Goal: Answer question/provide support

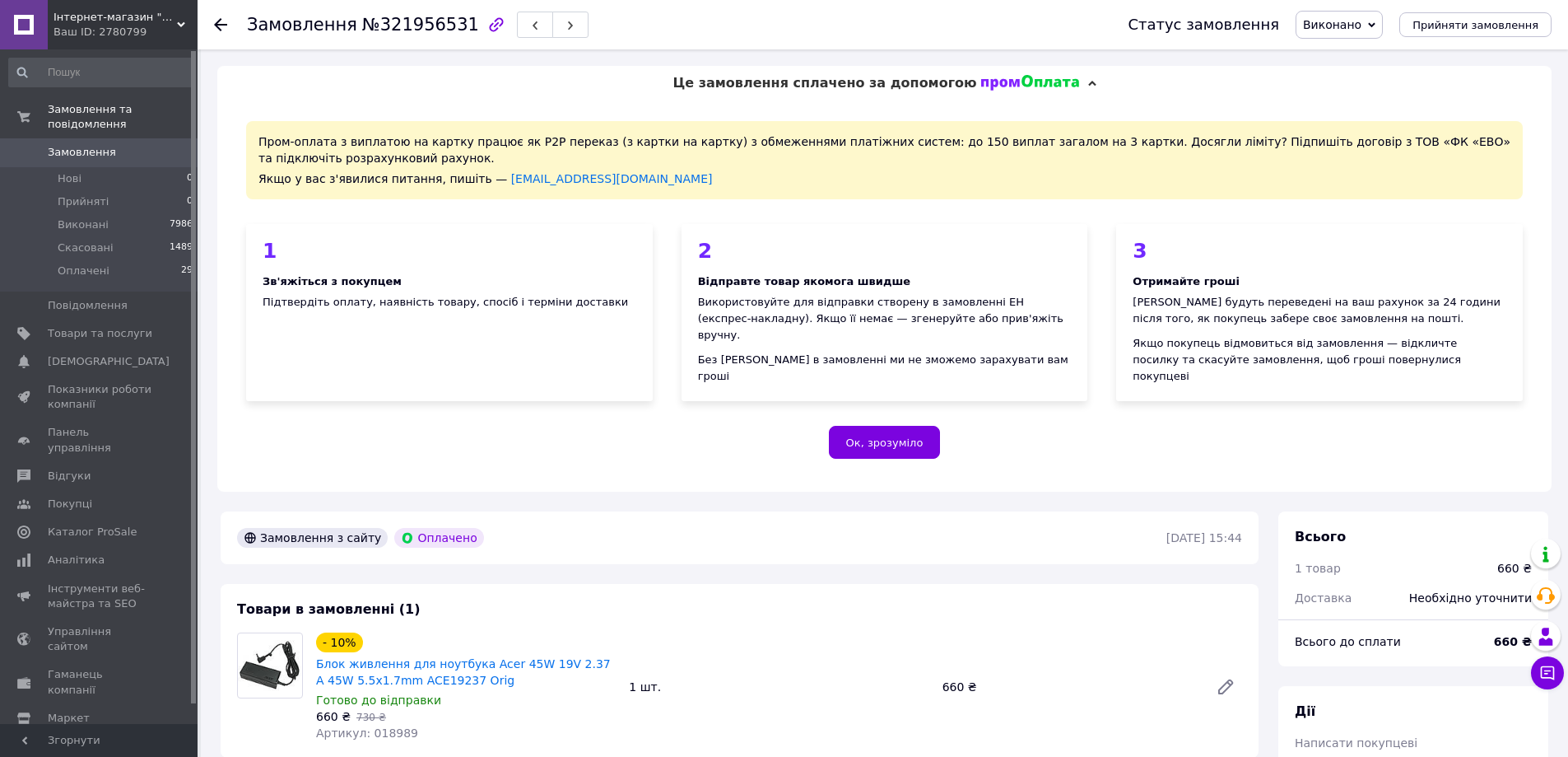
scroll to position [3451, 0]
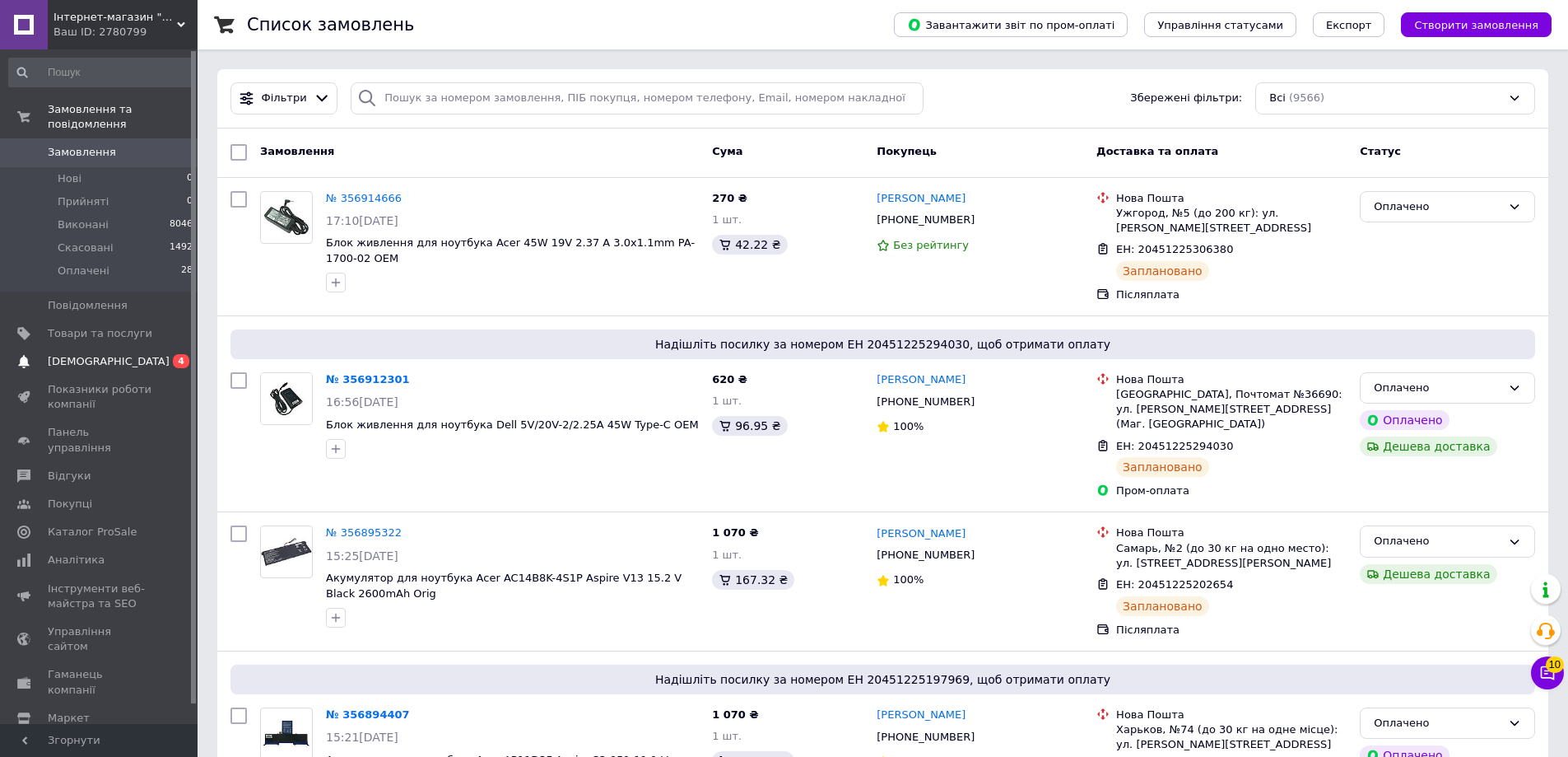
click at [172, 354] on span "0 4" at bounding box center [175, 361] width 46 height 15
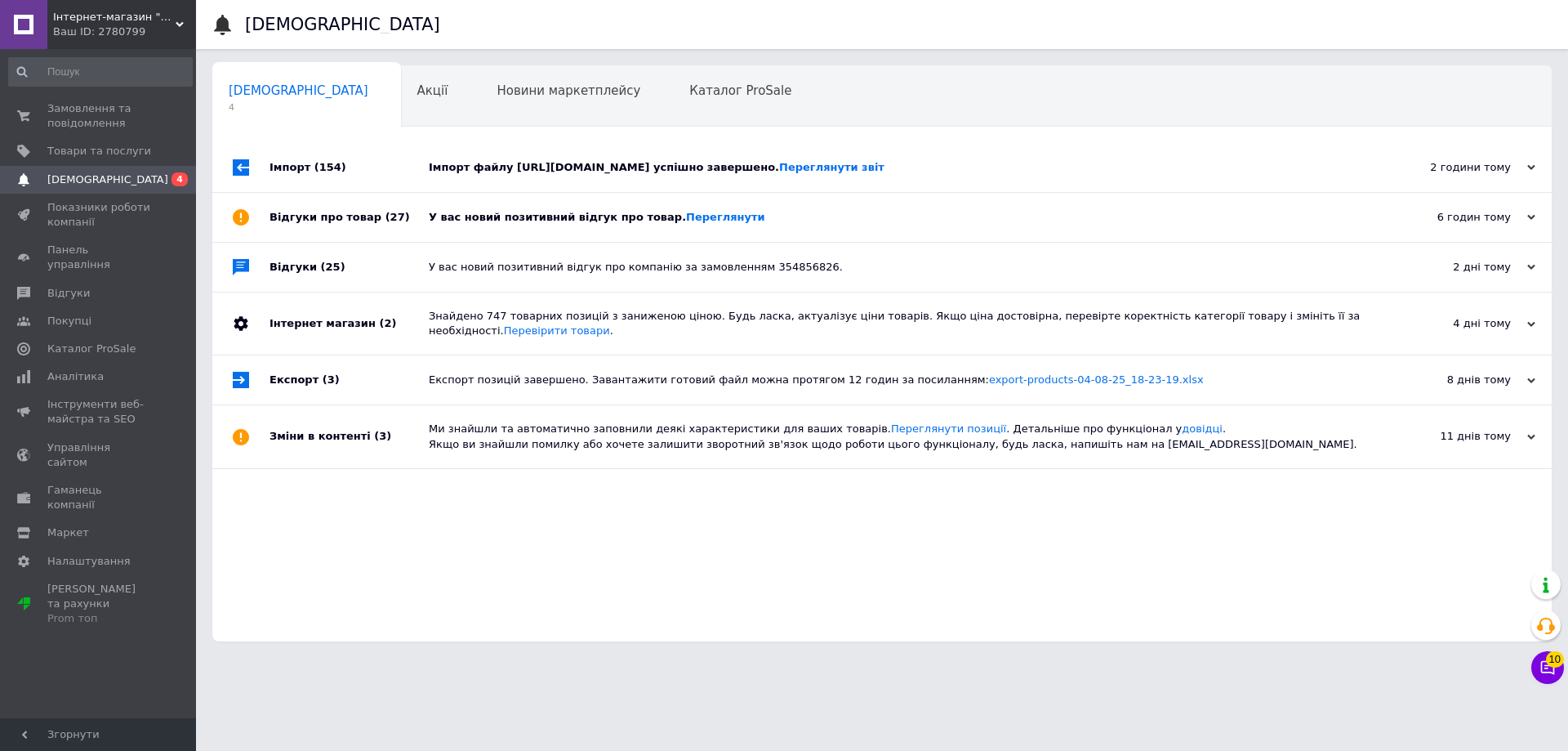
click at [535, 211] on div "У вас новий позитивний відгук про товар. Переглянути" at bounding box center [900, 217] width 944 height 15
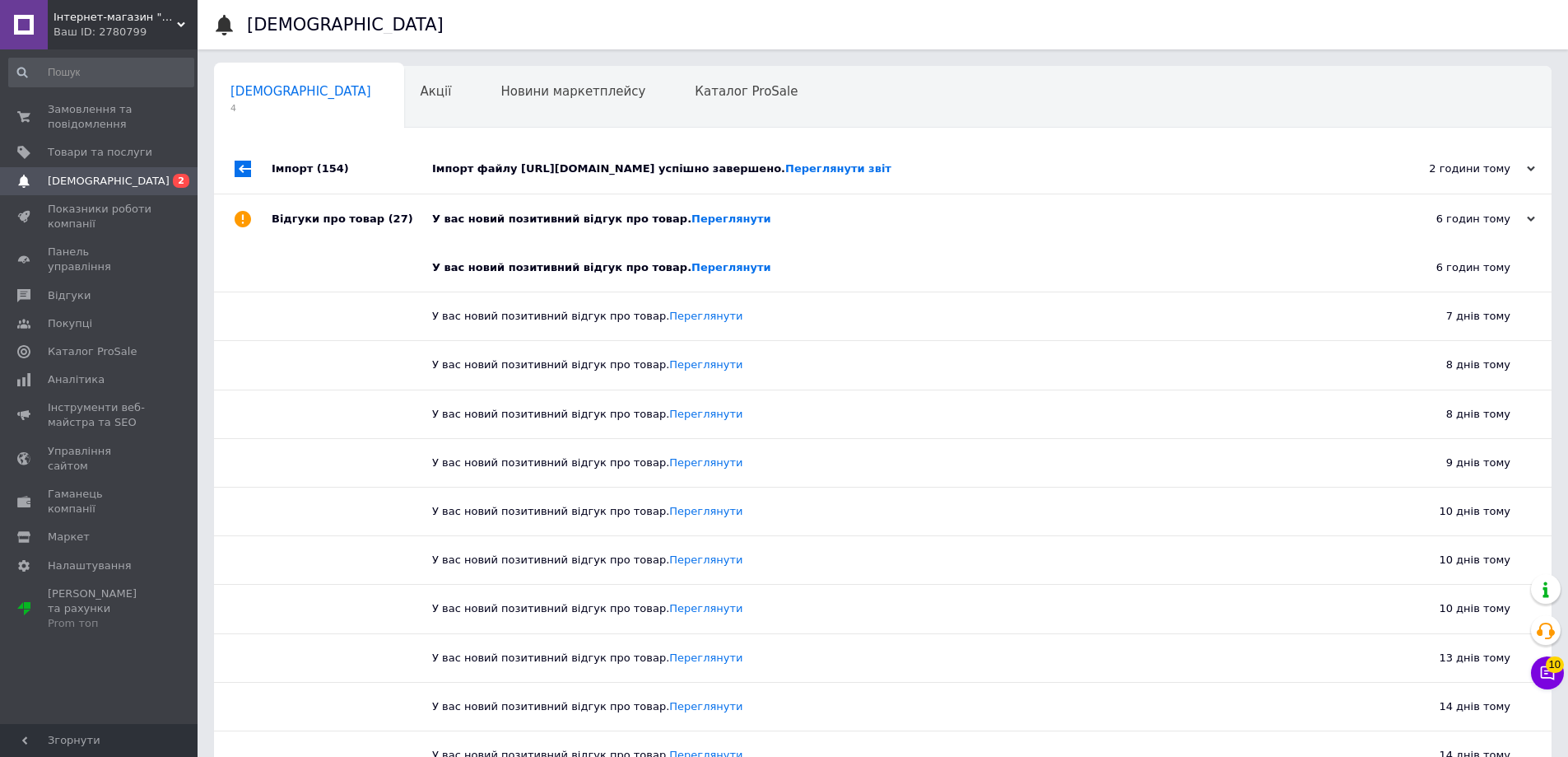
click at [563, 173] on div "Імпорт файлу https://export.tradeevo.com/api/xml/prom?list=4039&hash=7b42865ce3…" at bounding box center [900, 168] width 938 height 15
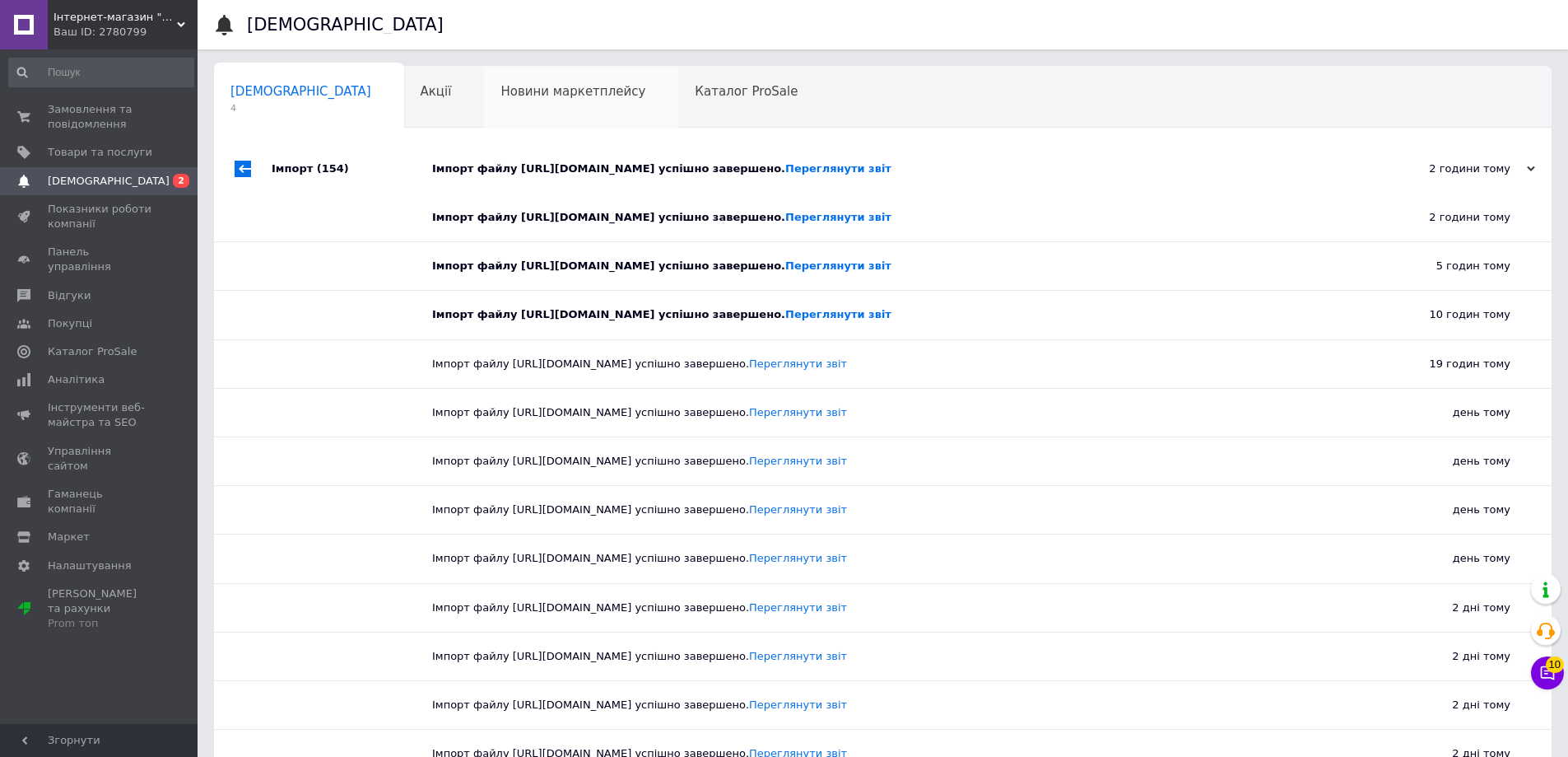
click at [521, 113] on div "Новини маркетплейсу 0" at bounding box center [581, 97] width 194 height 62
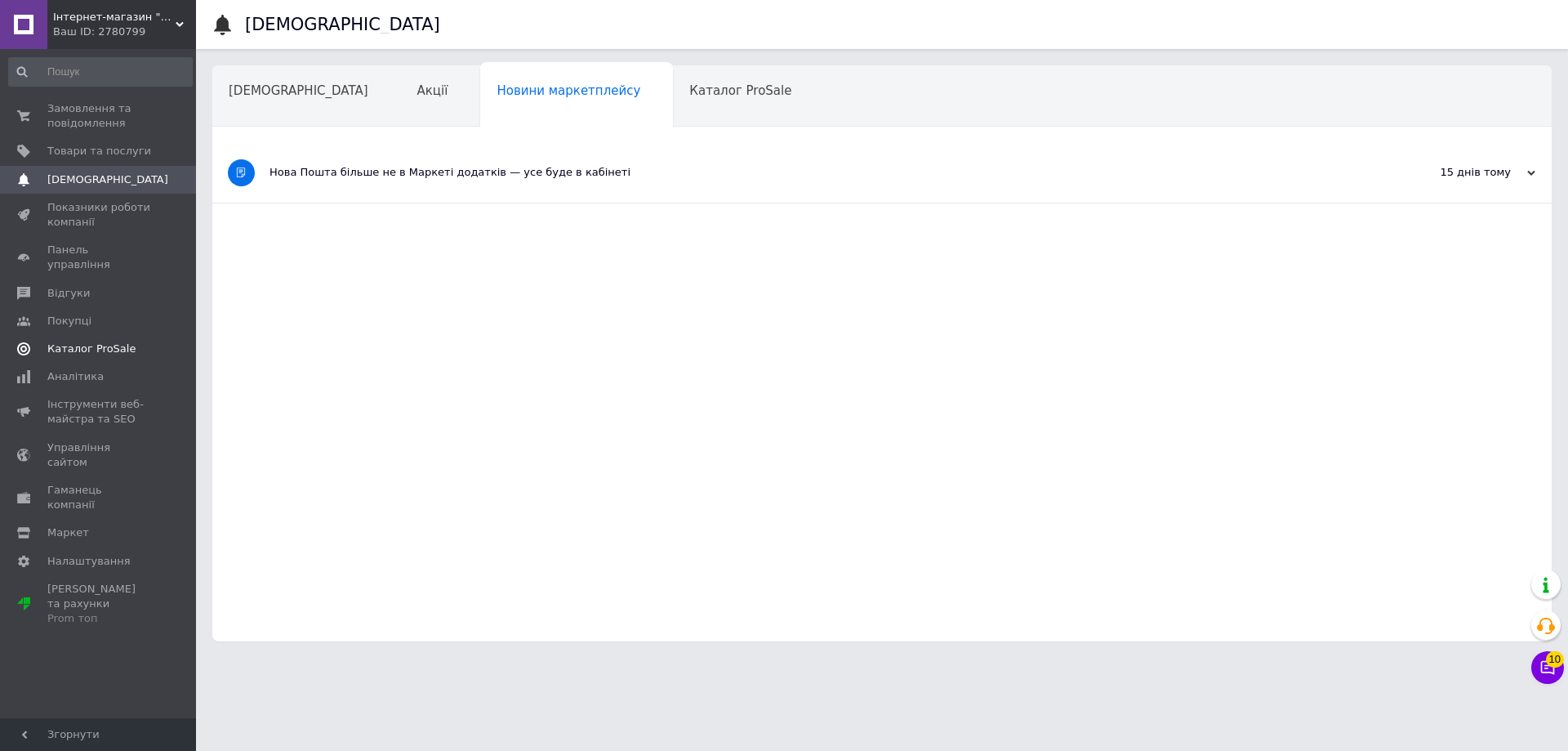
click at [124, 341] on span "Каталог ProSale" at bounding box center [99, 348] width 104 height 15
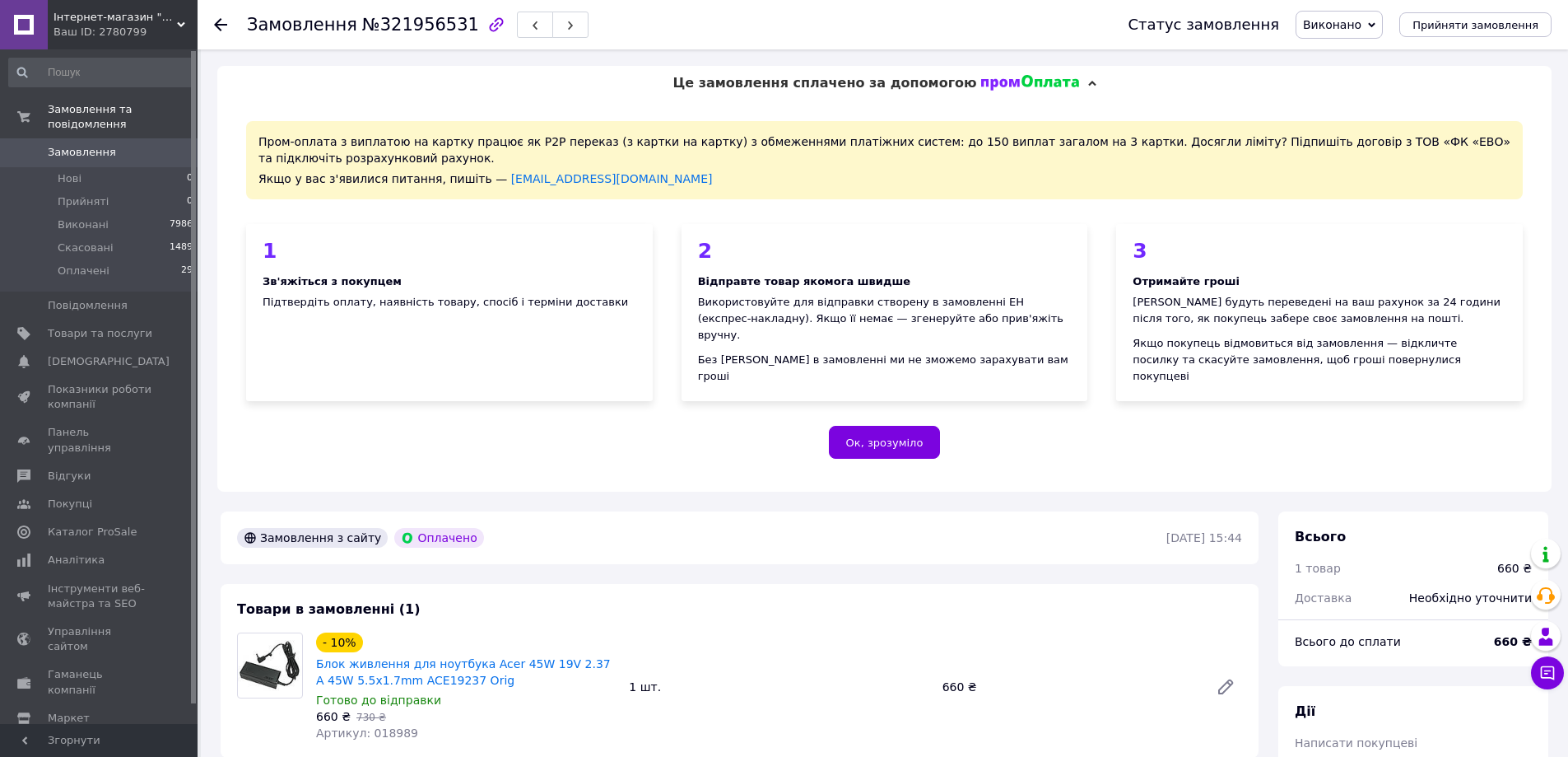
scroll to position [3451, 0]
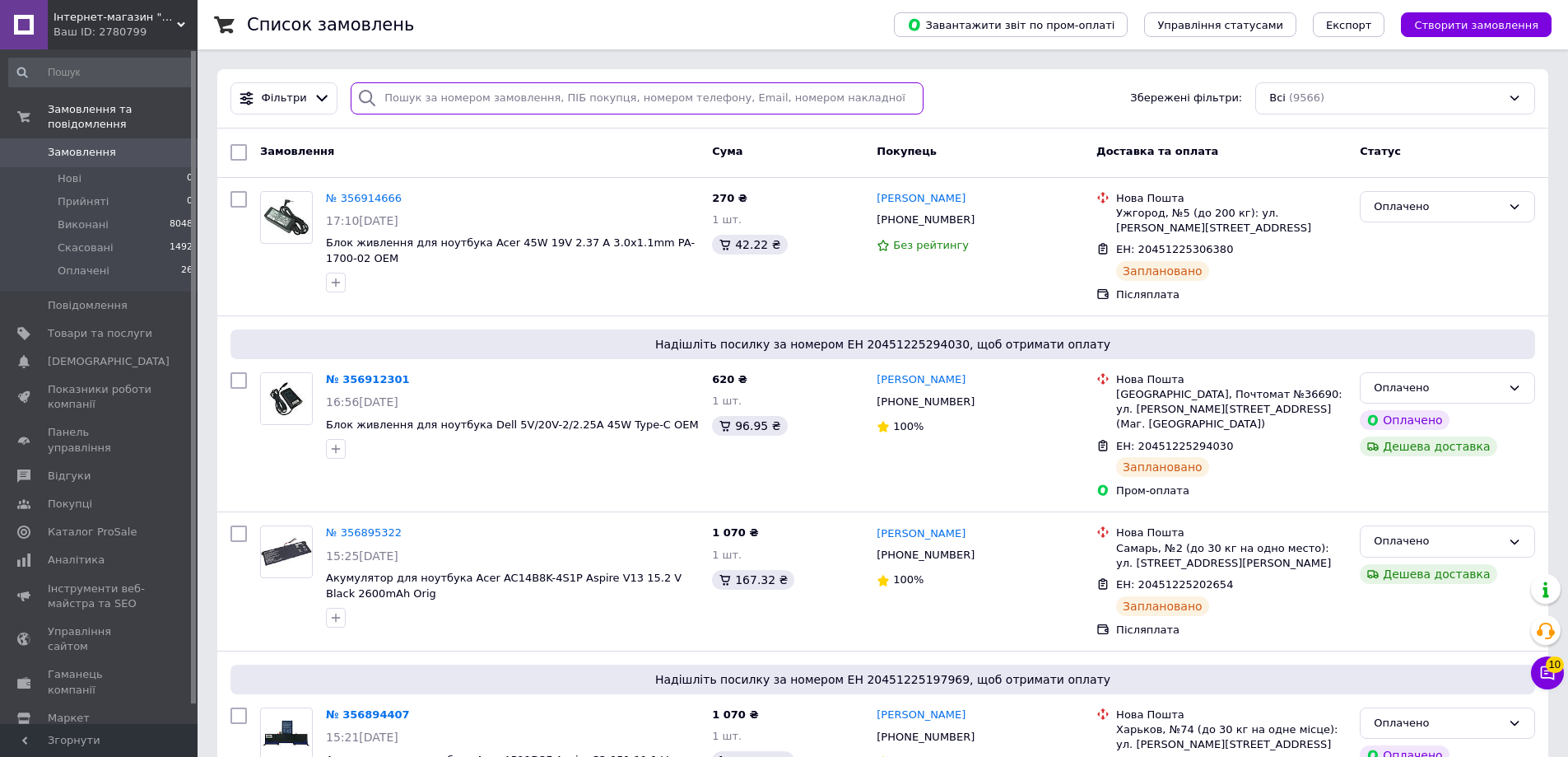
click at [501, 95] on input "search" at bounding box center [637, 98] width 573 height 32
paste input "356371159"
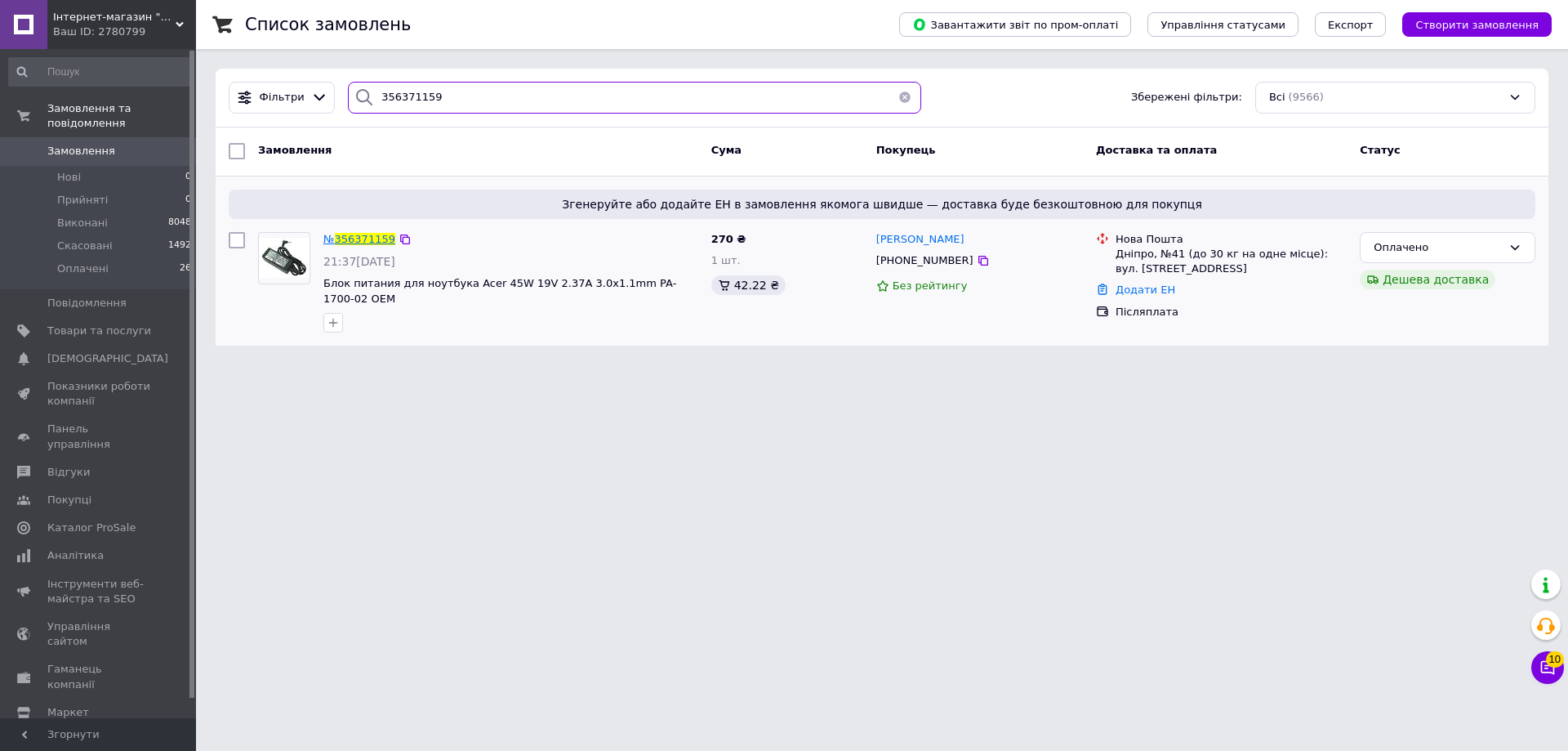
type input "356371159"
click at [363, 236] on span "356371159" at bounding box center [365, 239] width 60 height 12
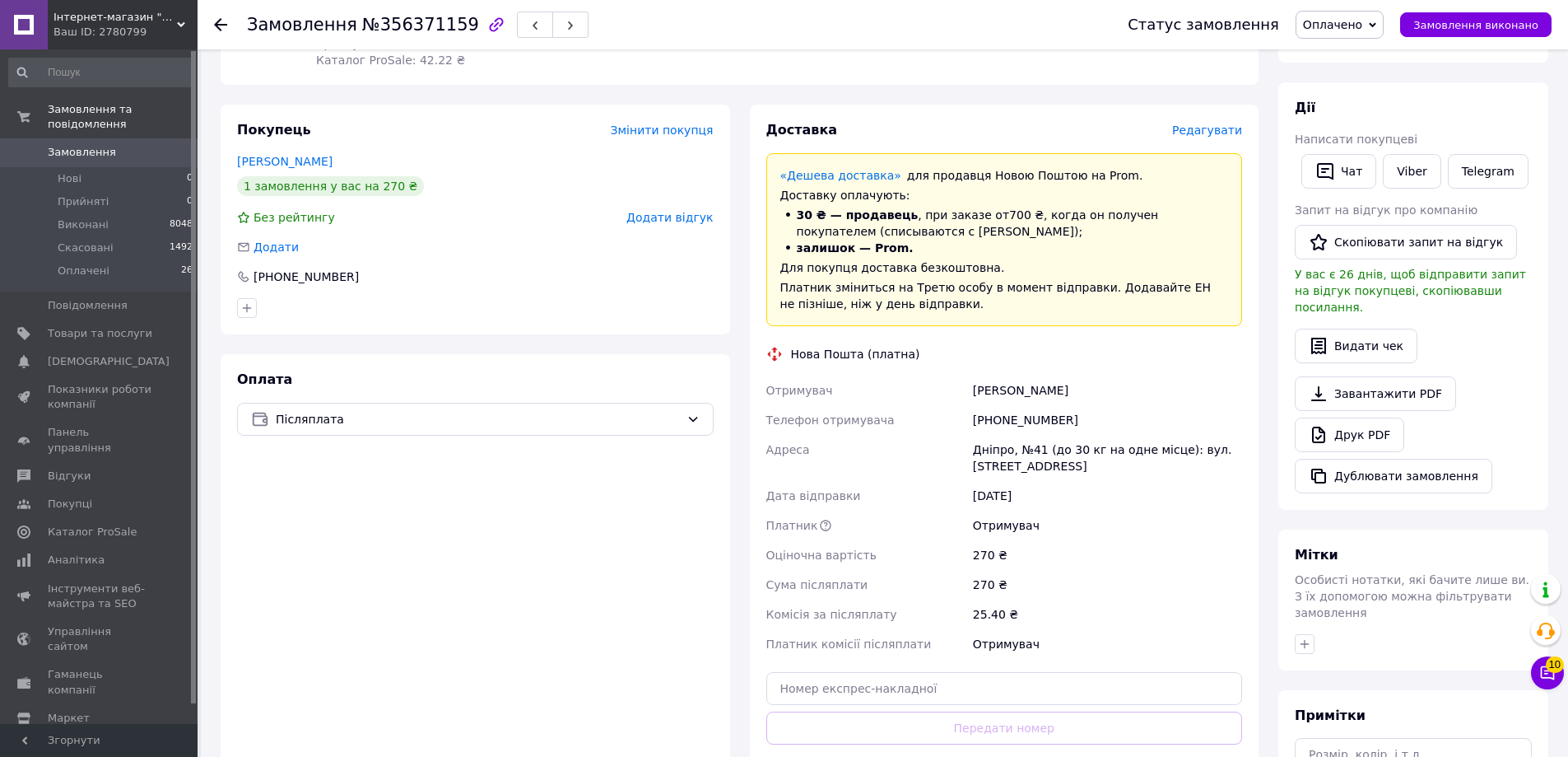
scroll to position [329, 0]
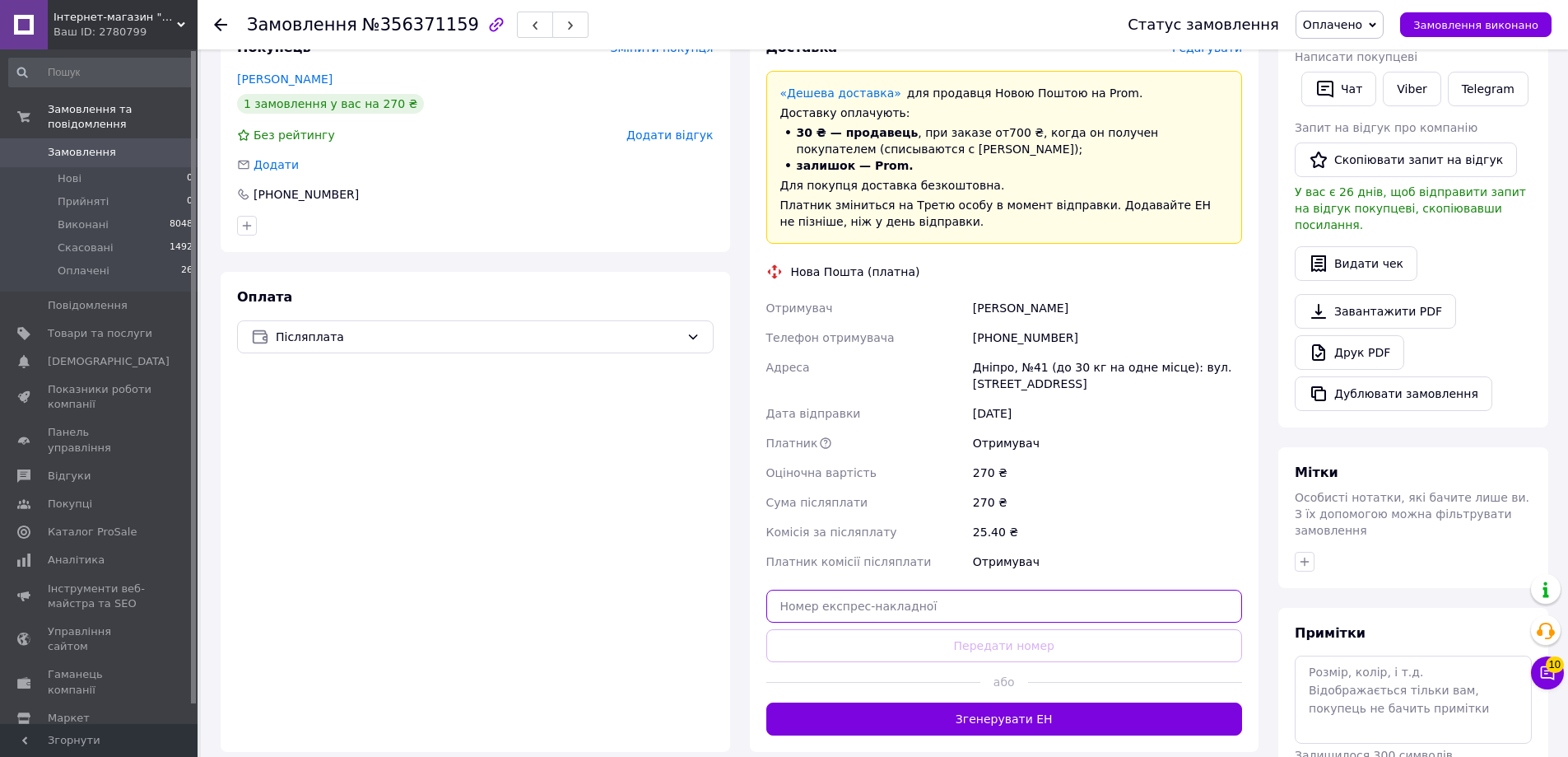
click at [928, 605] on input "text" at bounding box center [1004, 605] width 476 height 33
paste input "20451223012609"
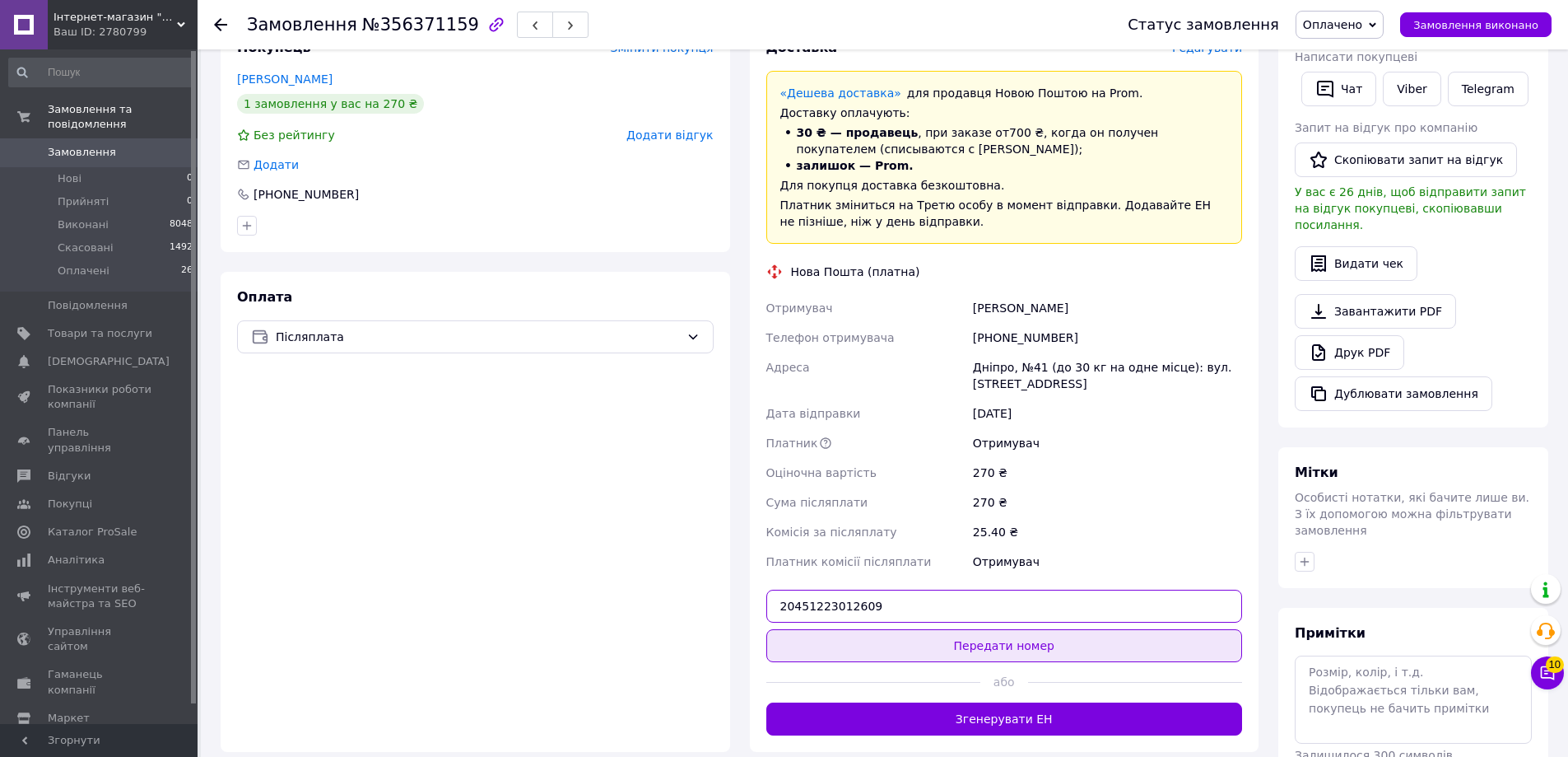
type input "20451223012609"
click at [946, 637] on button "Передати номер" at bounding box center [1004, 645] width 476 height 33
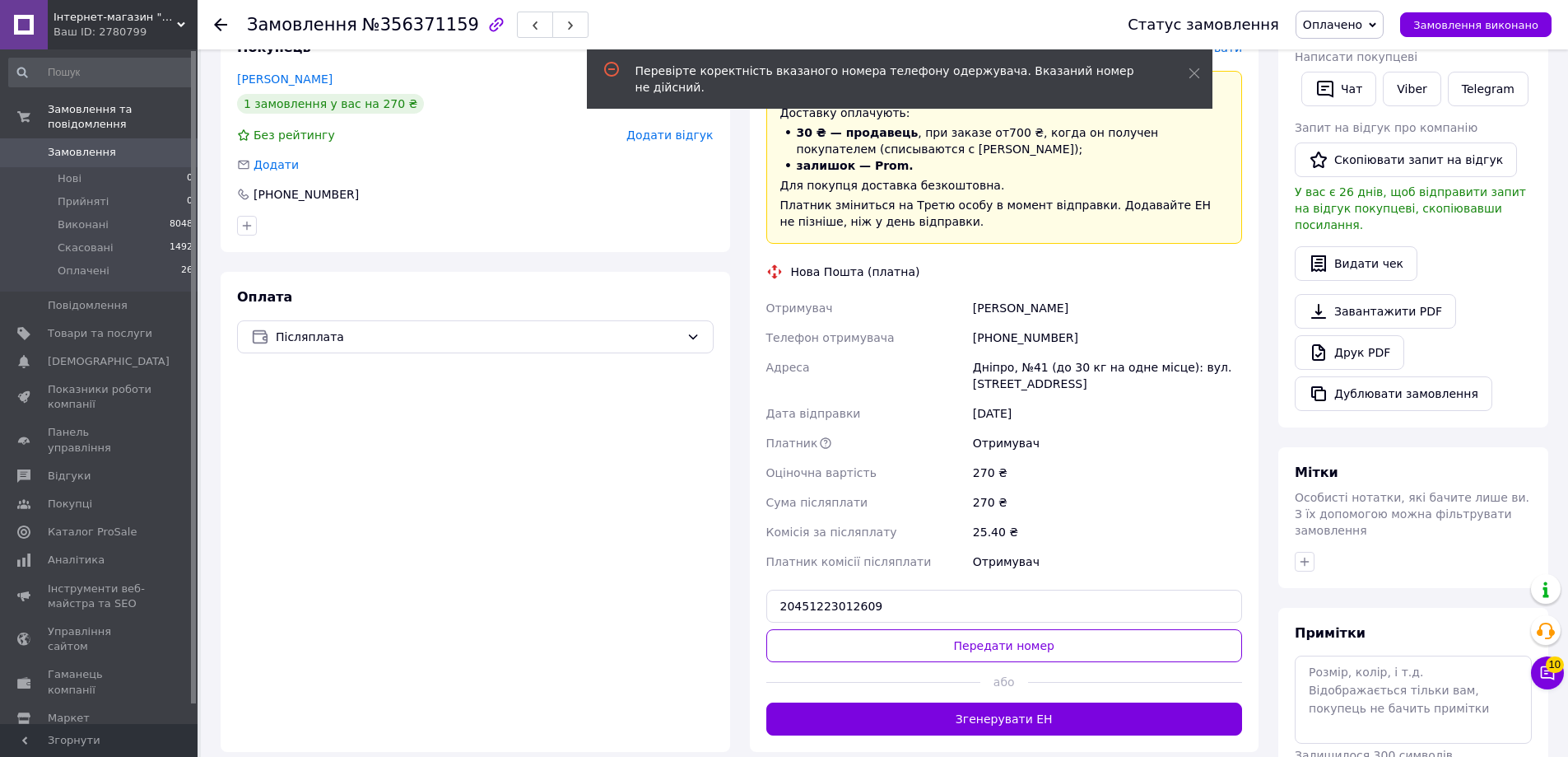
click at [1023, 340] on div "[PHONE_NUMBER]" at bounding box center [1107, 338] width 275 height 30
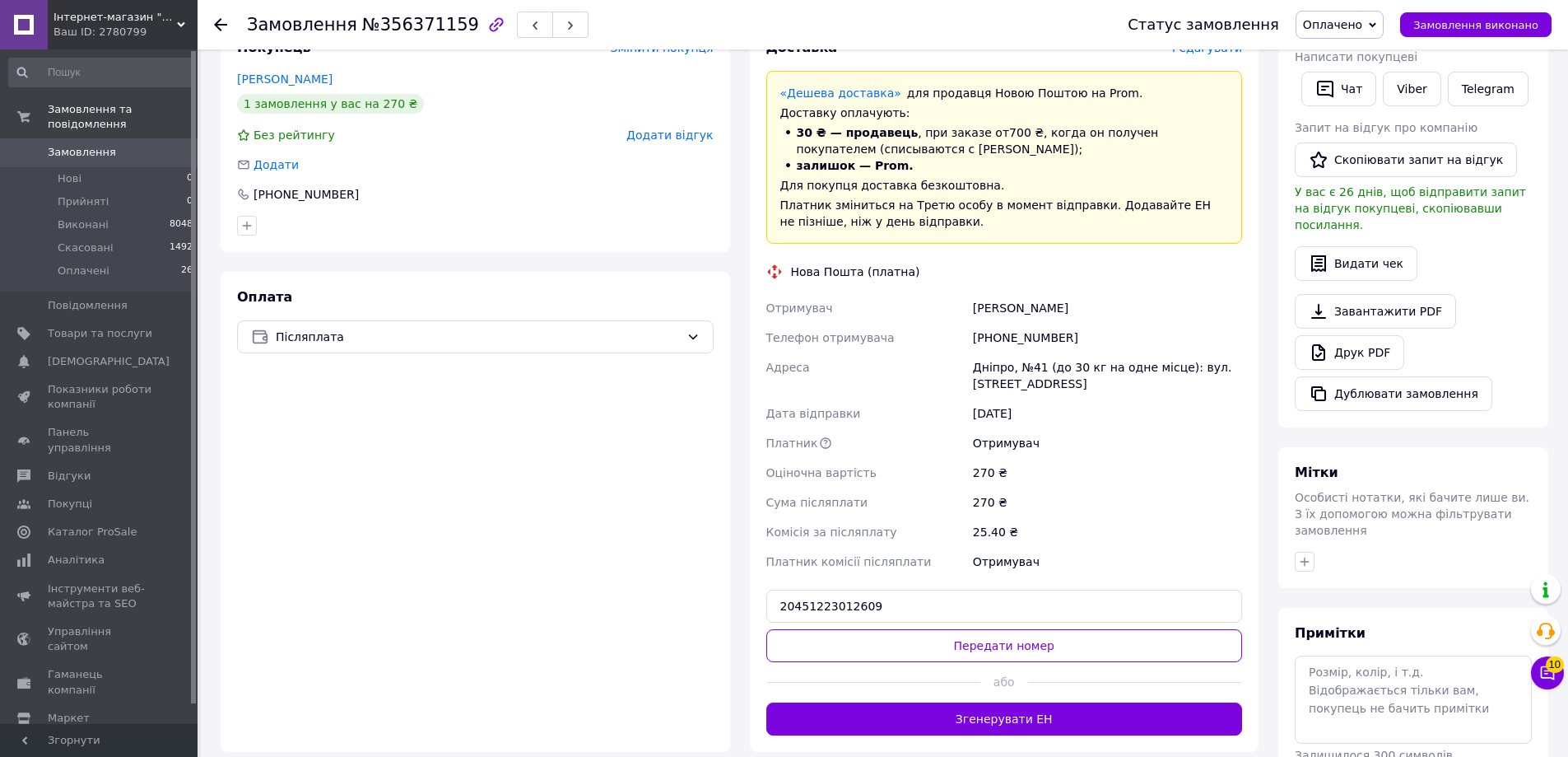
scroll to position [0, 0]
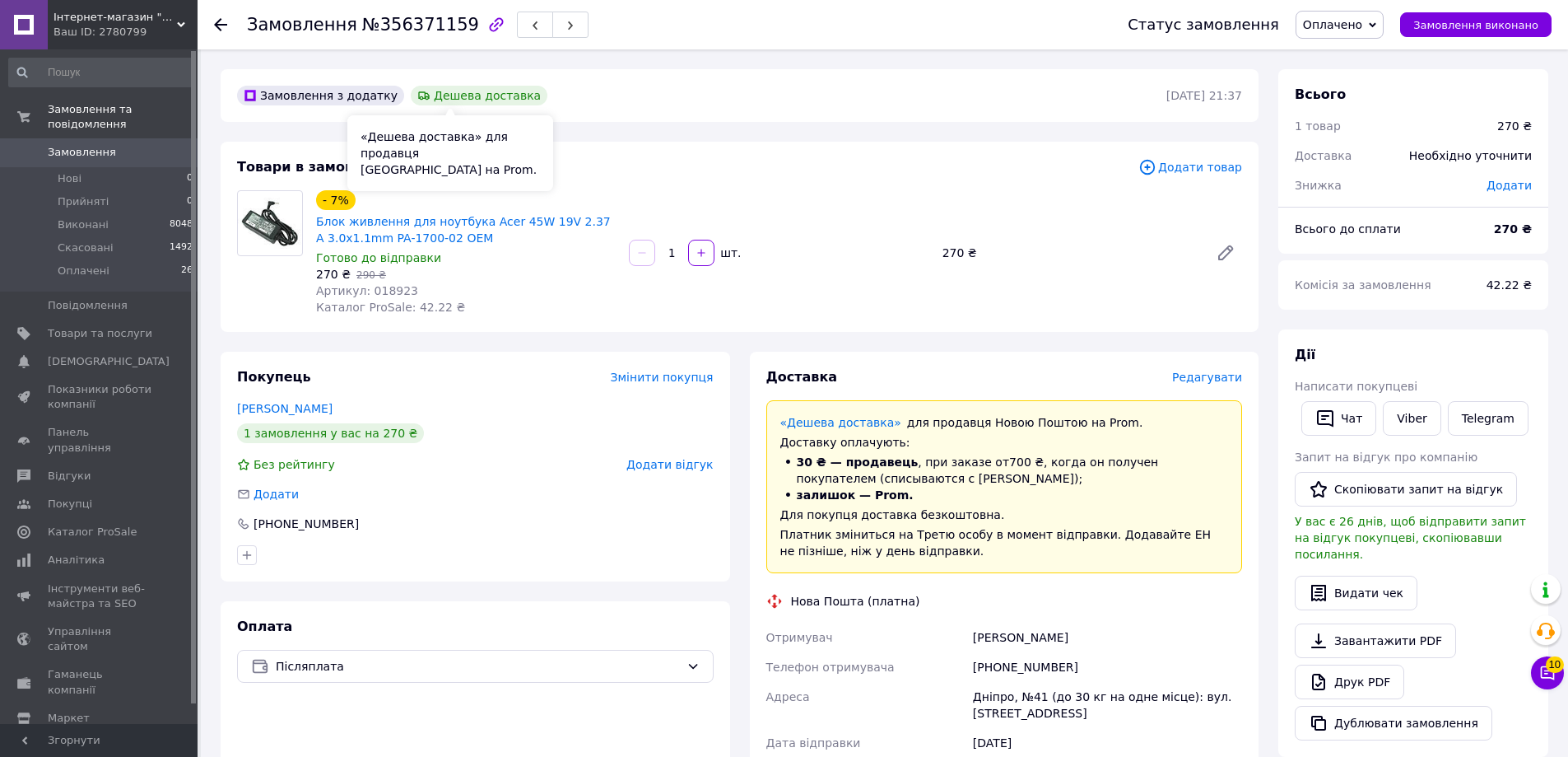
click at [438, 96] on div "Дешева доставка" at bounding box center [479, 95] width 137 height 20
click at [827, 424] on link "«Дешева доставка»" at bounding box center [841, 422] width 121 height 13
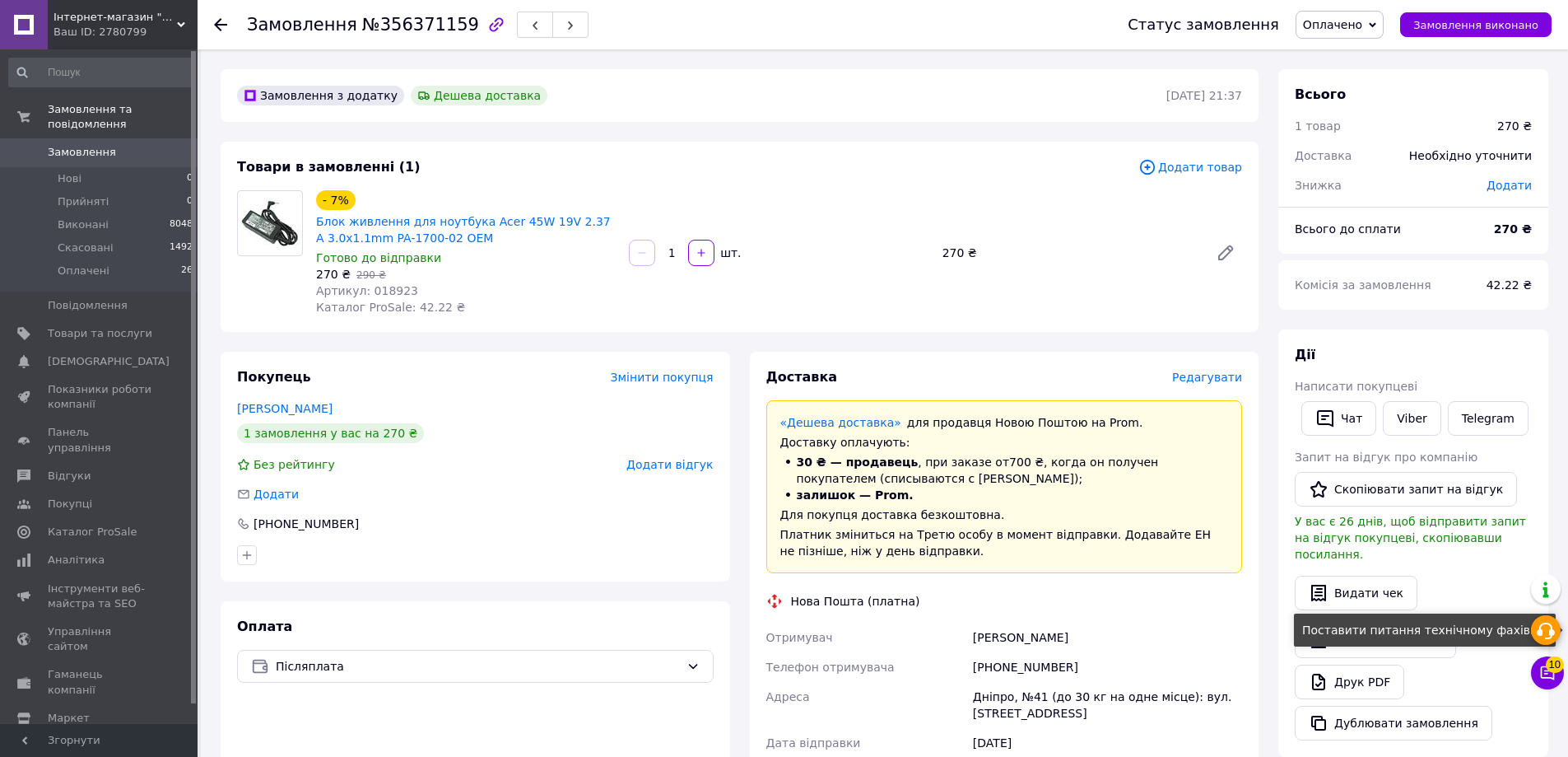
click at [1538, 626] on icon at bounding box center [1545, 630] width 20 height 20
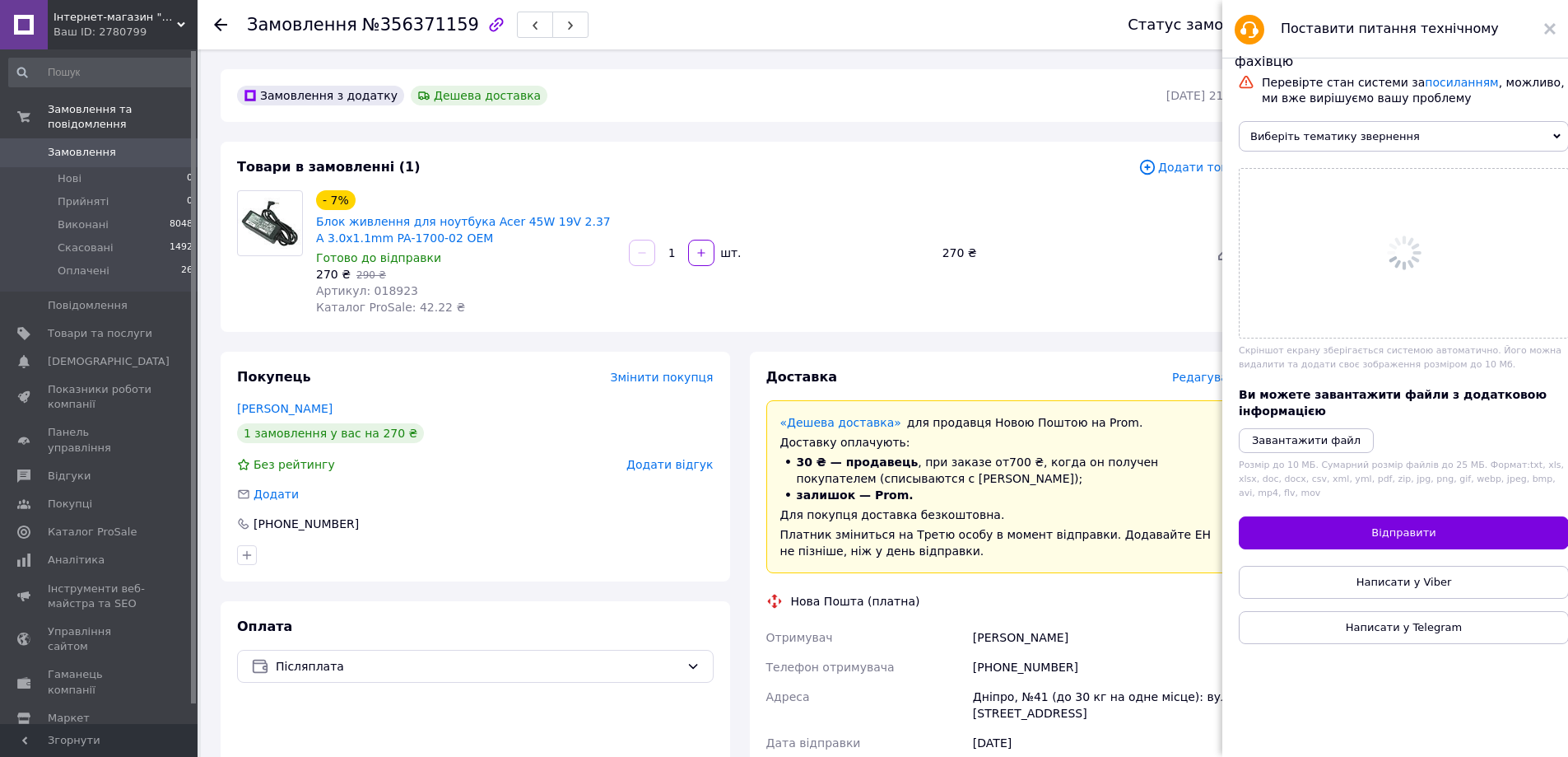
click at [1361, 141] on span "Виберіть тематику звернення" at bounding box center [1403, 136] width 330 height 31
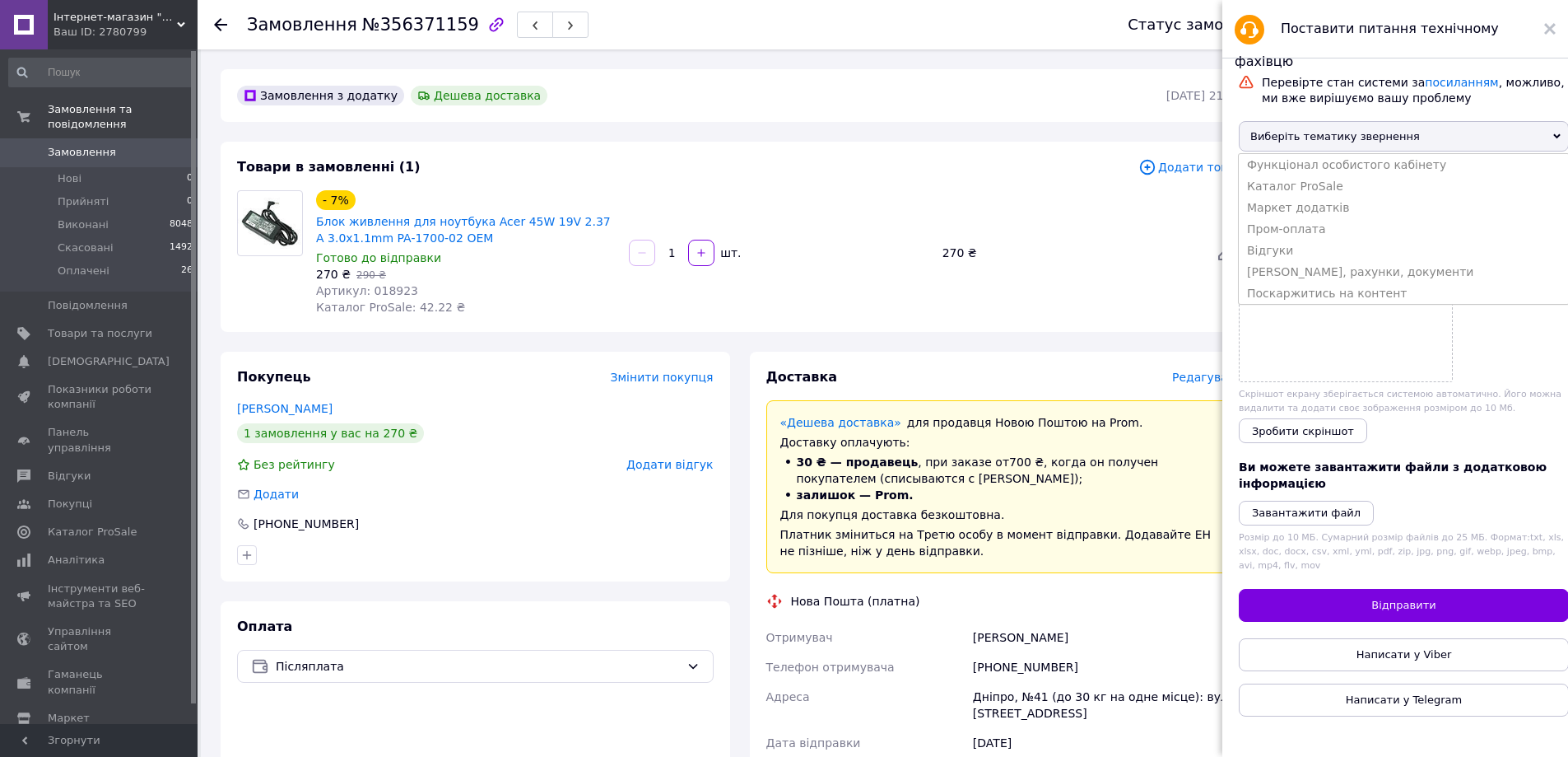
click at [1118, 185] on div "Товари в замовленні (1) Додати товар - 7% Блок живлення для ноутбука Acer 45W 1…" at bounding box center [740, 237] width 1038 height 190
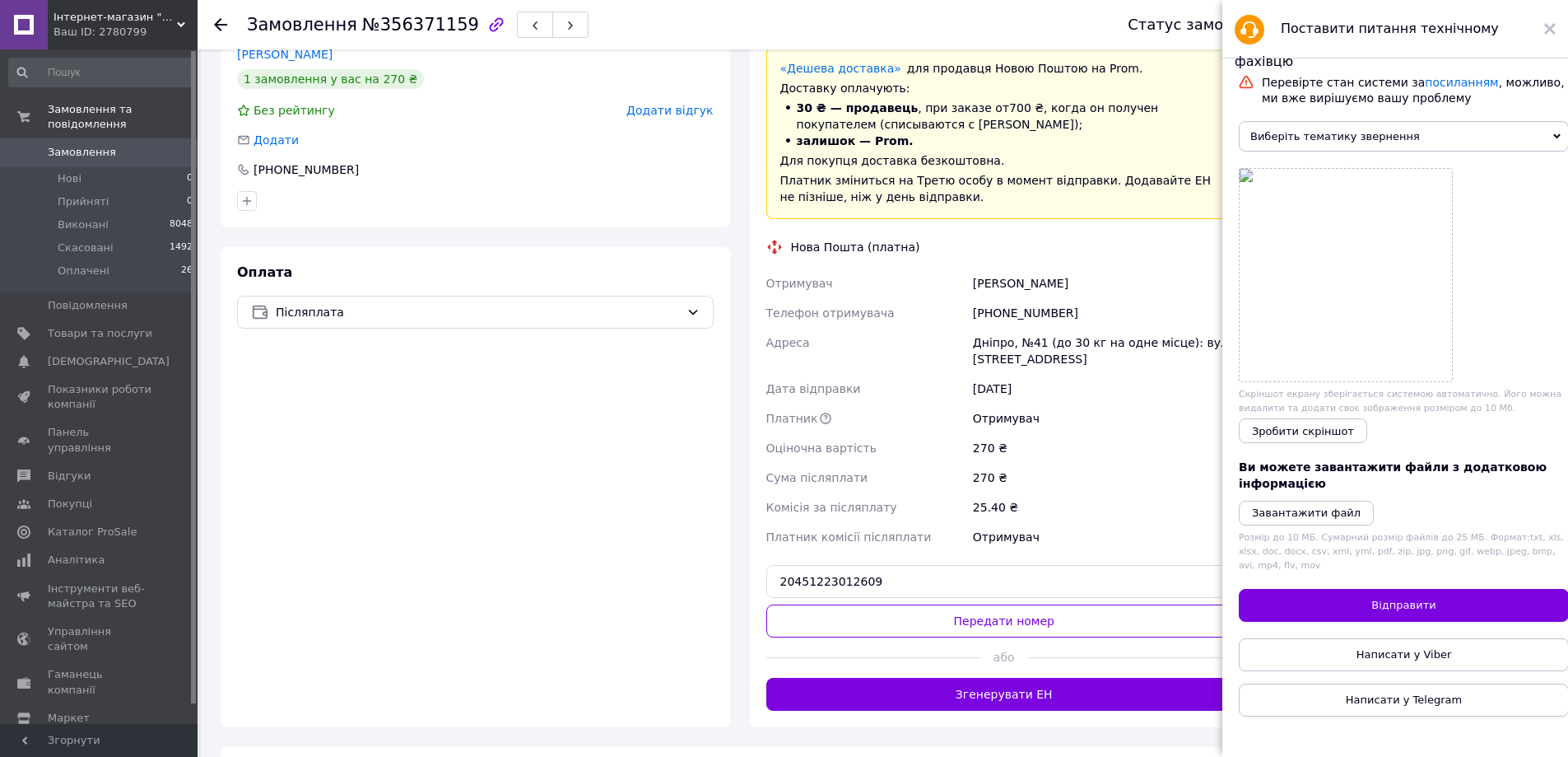
scroll to position [47, 0]
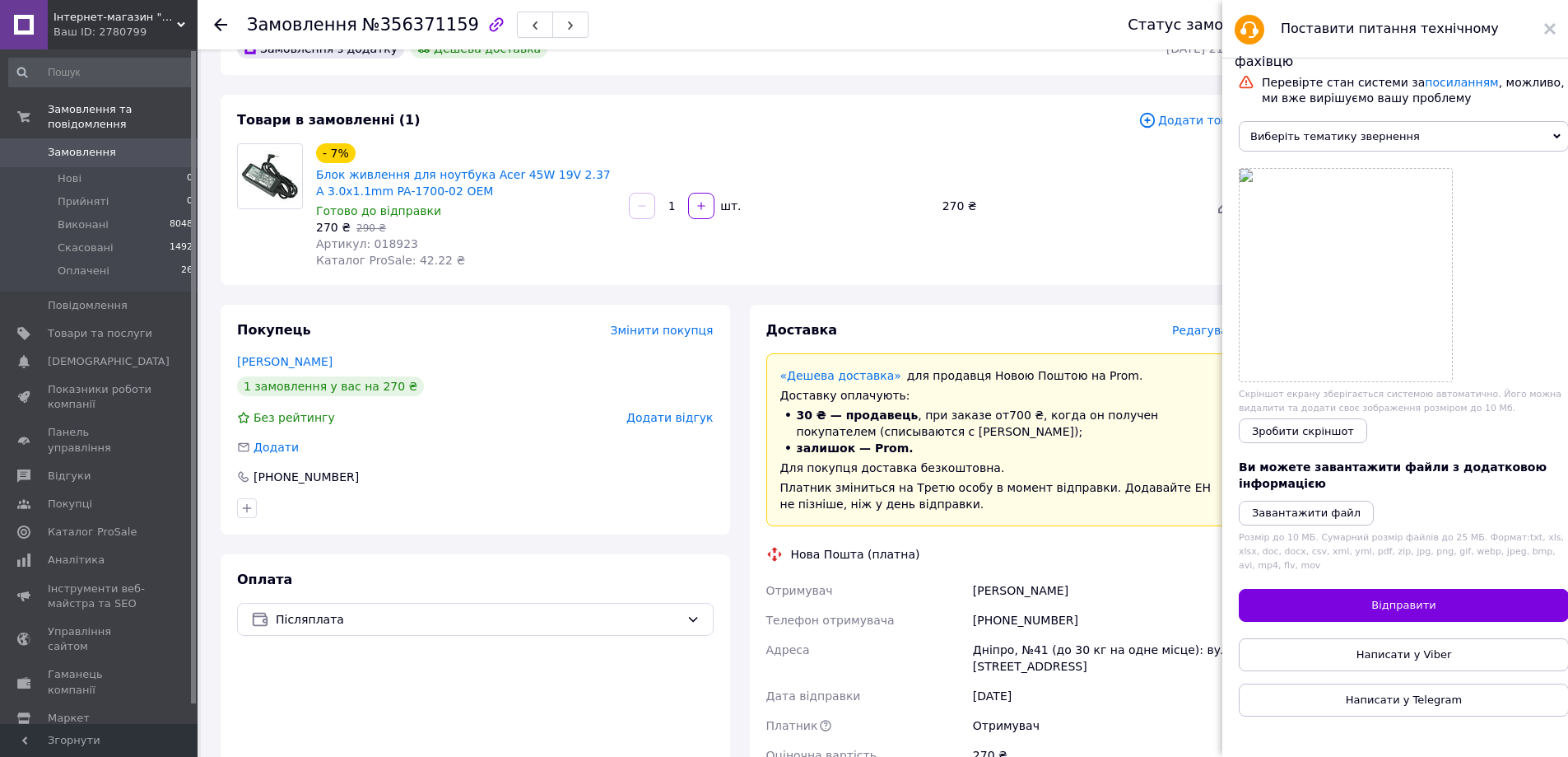
click at [1332, 145] on span "Виберіть тематику звернення" at bounding box center [1403, 136] width 330 height 31
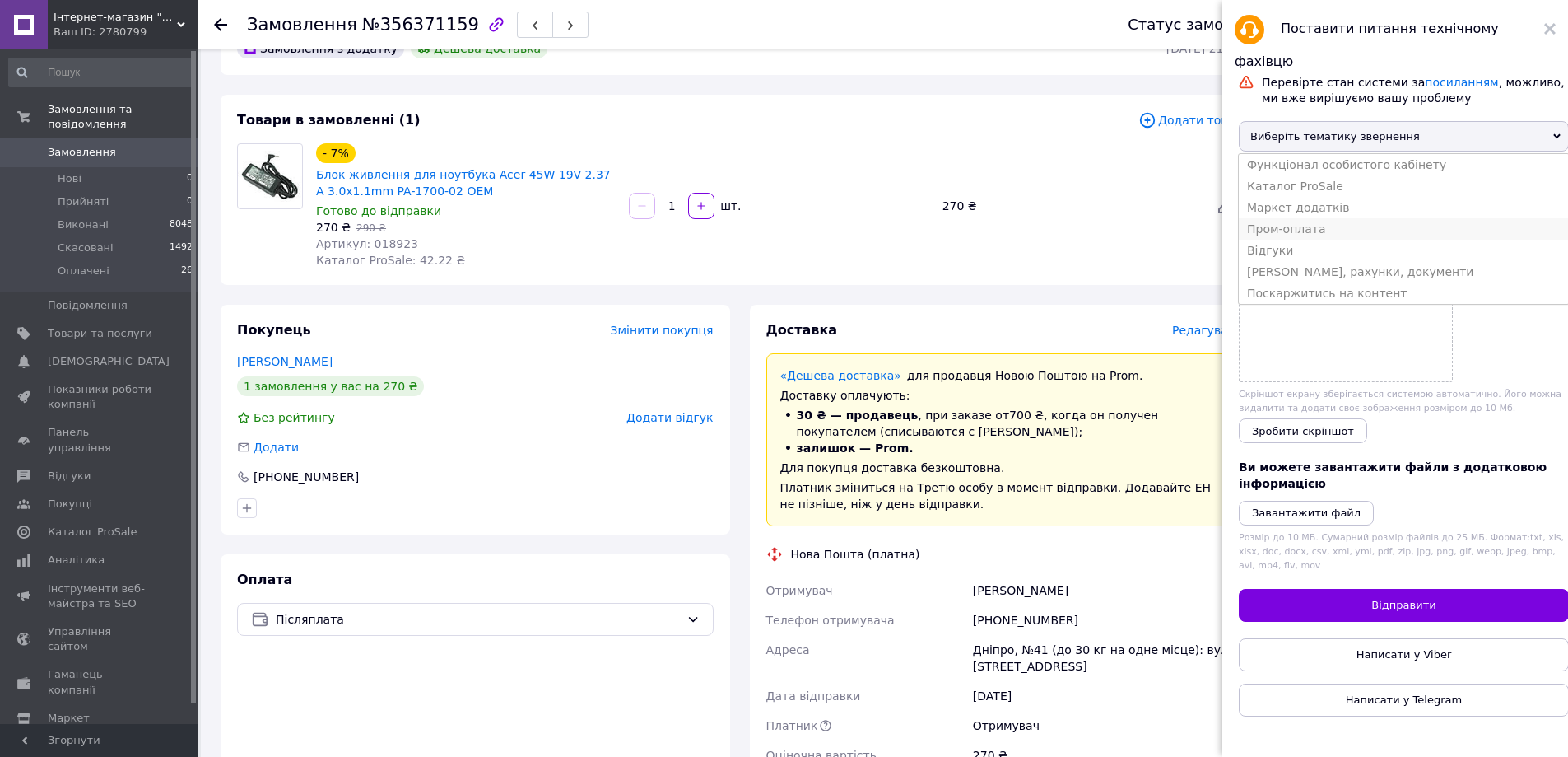
click at [1292, 240] on li "Пром-оплата" at bounding box center [1403, 229] width 330 height 22
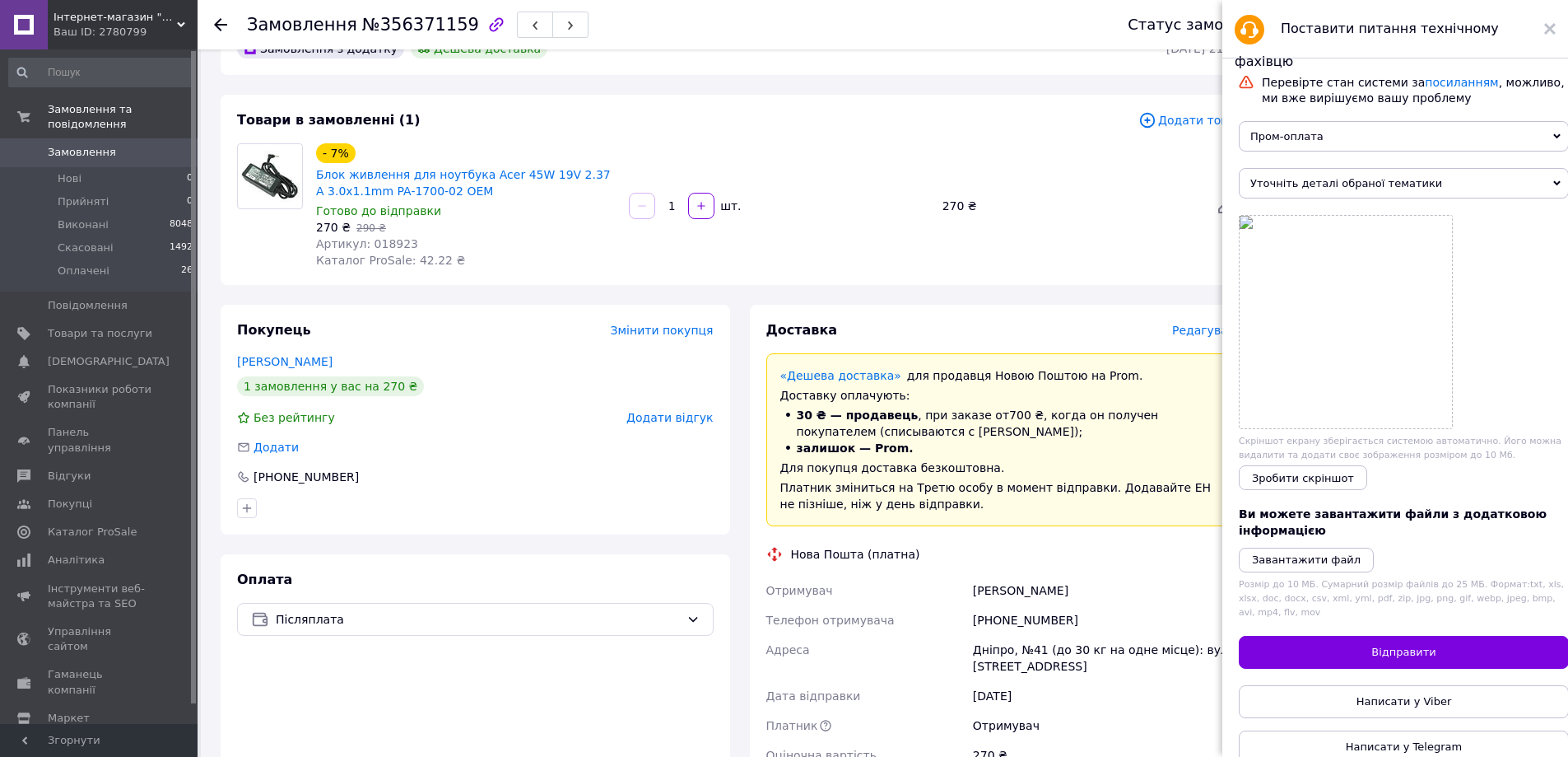
click at [1287, 184] on span "Уточніть деталі обраної тематики" at bounding box center [1403, 182] width 330 height 31
click at [1283, 220] on li "Виплата за Пром-оплатою" at bounding box center [1403, 212] width 330 height 22
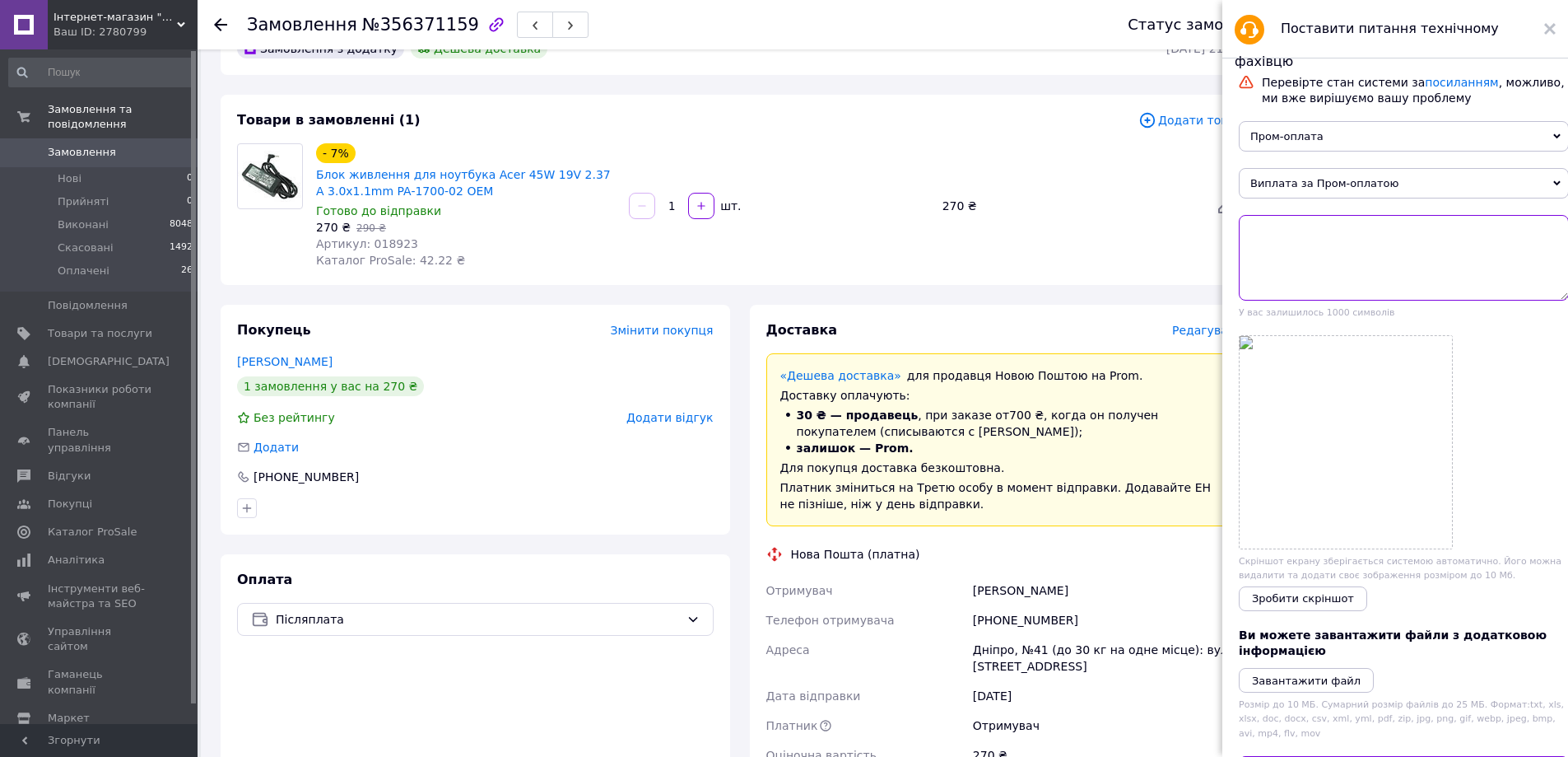
click at [1282, 235] on textarea at bounding box center [1403, 258] width 330 height 85
paste textarea "20451223012609"
click at [1381, 241] on textarea "Добрий день. Замовлення 20451223012609" at bounding box center [1403, 258] width 330 height 85
click at [414, 15] on span "№356371159" at bounding box center [421, 25] width 117 height 20
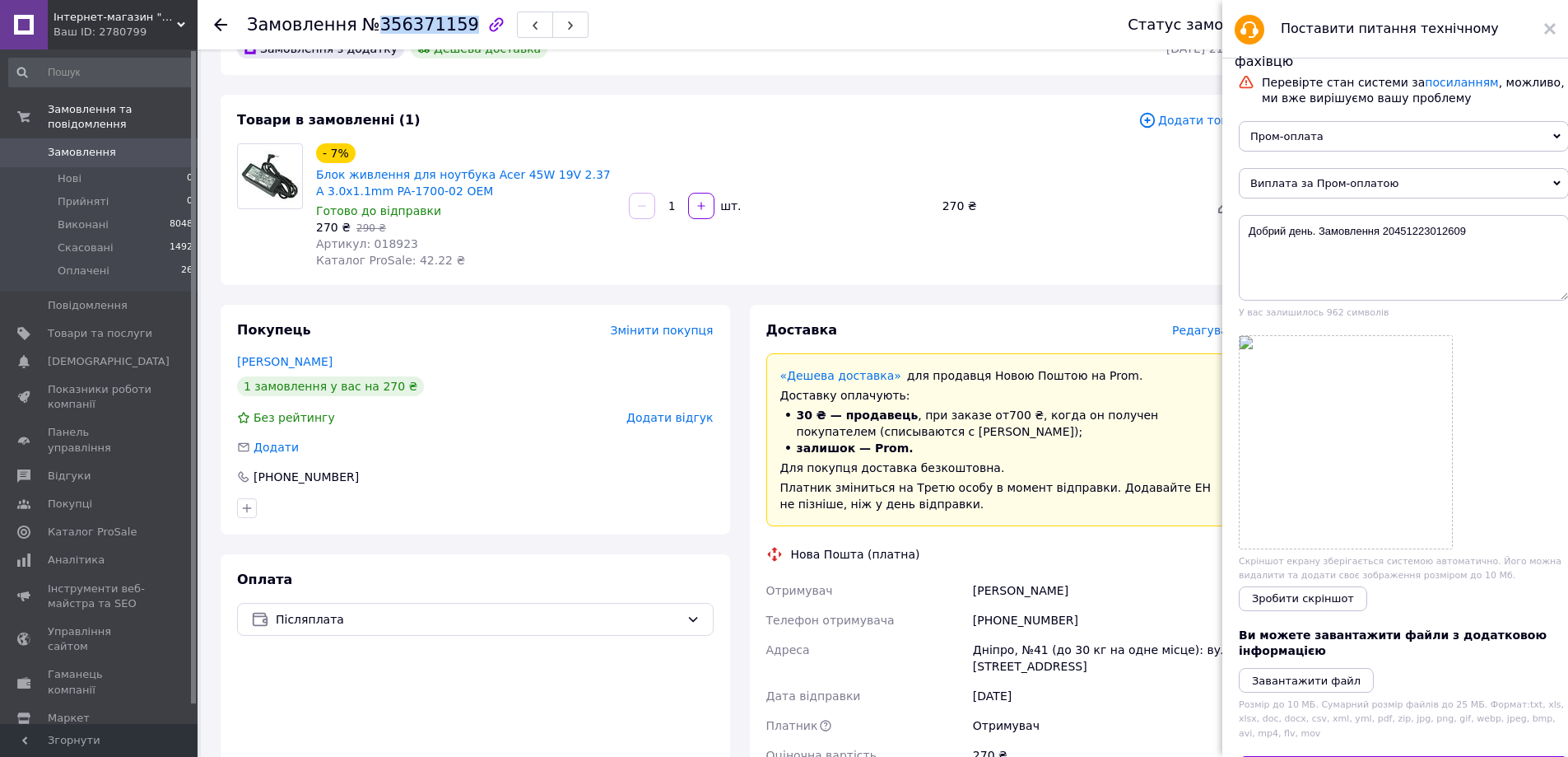
copy span "356371159"
click at [1383, 240] on textarea "Добрий день. Замовлення 20451223012609" at bounding box center [1403, 258] width 330 height 85
paste textarea "356371159"
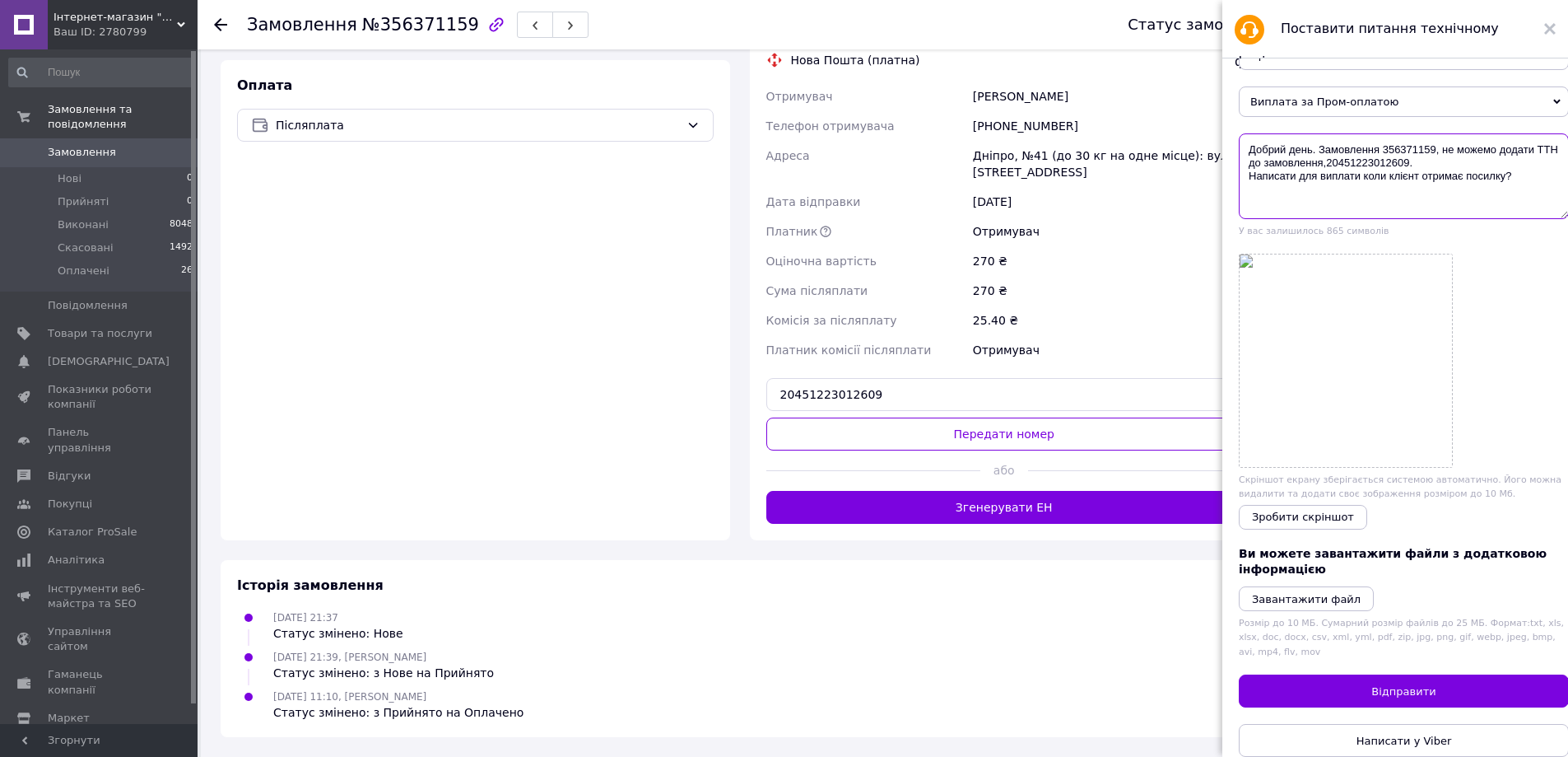
scroll to position [158, 0]
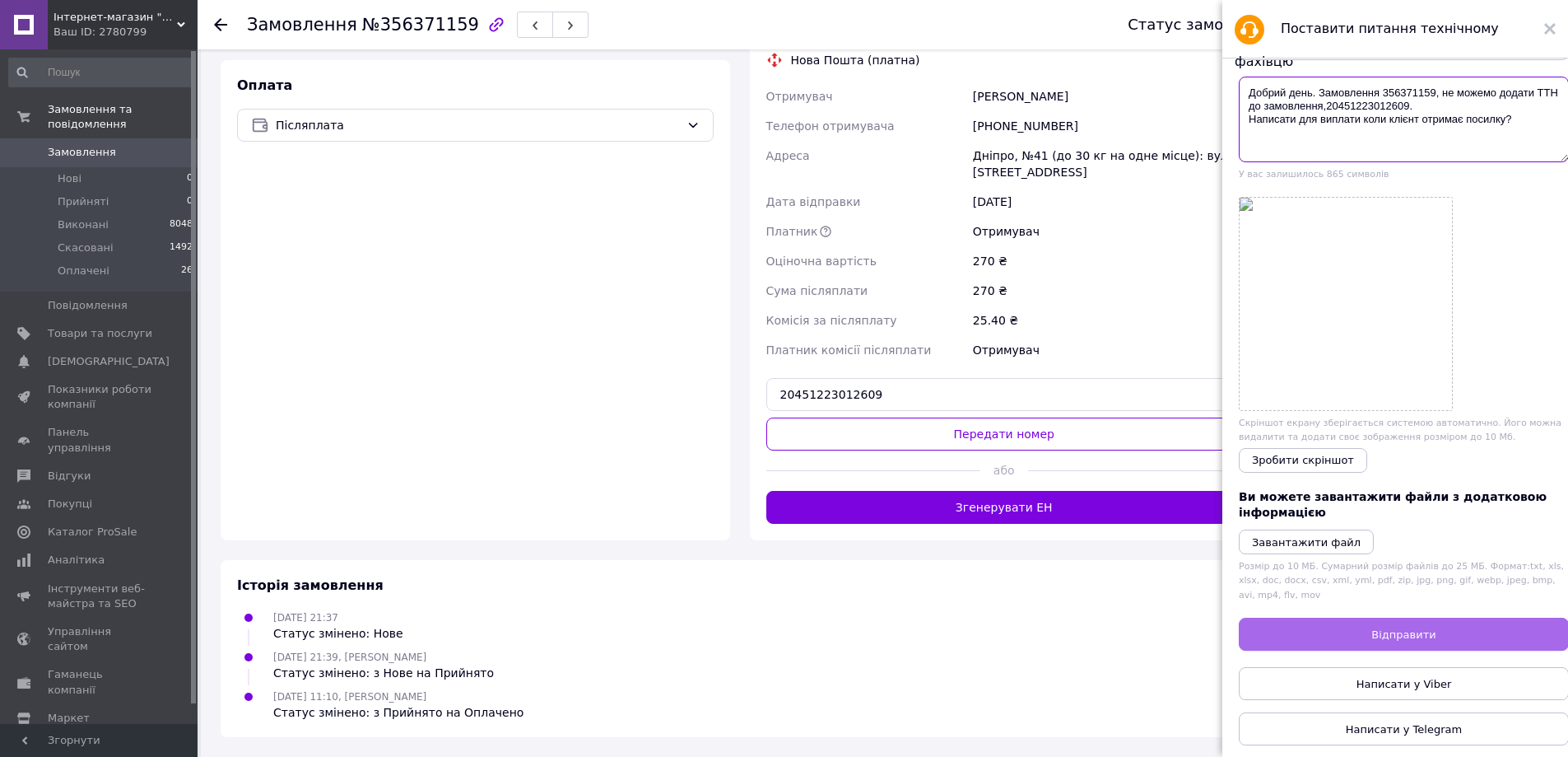
type textarea "Добрий день. Замовлення 356371159, не можемо додати ТТН до замовлення,204512230…"
click at [1287, 618] on button "Відправити" at bounding box center [1403, 633] width 330 height 33
